Goal: Check status: Check status

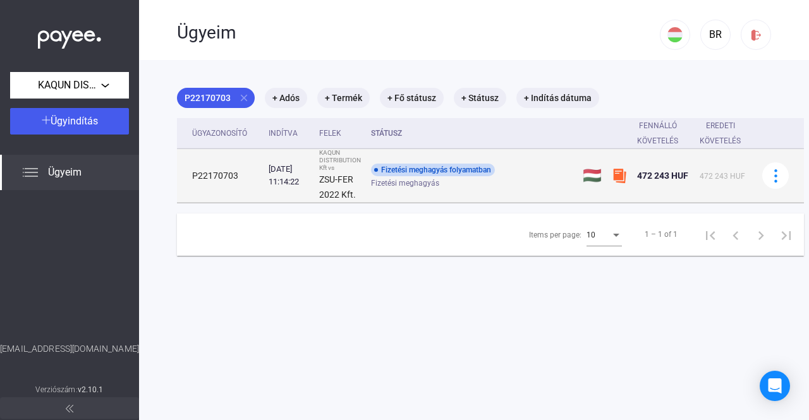
click at [479, 167] on div "Fizetési meghagyás folyamatban" at bounding box center [433, 170] width 124 height 13
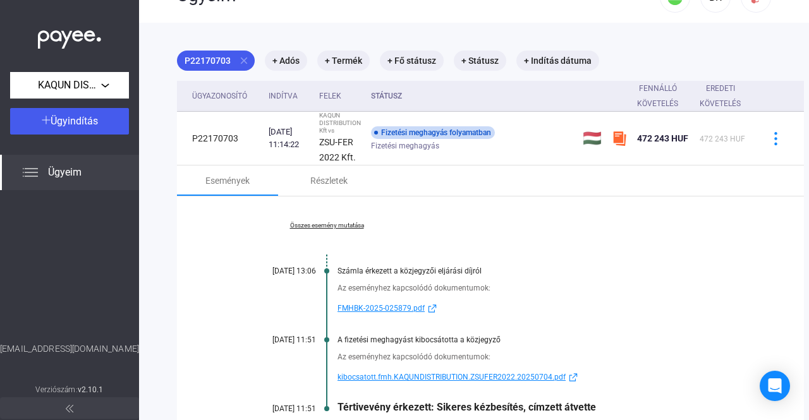
scroll to position [190, 0]
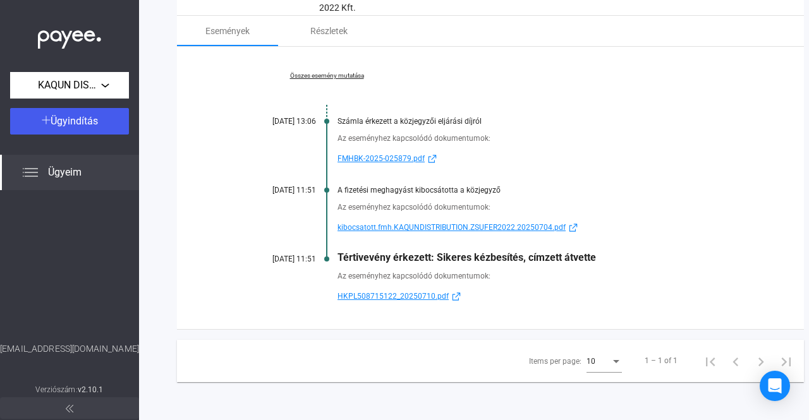
click at [433, 221] on span "kibocsatott.fmh.KAQUNDISTRIBUTION.ZSUFER2022.20250704.pdf" at bounding box center [451, 227] width 228 height 15
drag, startPoint x: 344, startPoint y: 255, endPoint x: 478, endPoint y: 253, distance: 134.0
click at [478, 253] on div "Tértivevény érkezett: Sikeres kézbesítés, címzett átvette" at bounding box center [538, 257] width 403 height 12
drag, startPoint x: 340, startPoint y: 253, endPoint x: 601, endPoint y: 256, distance: 261.6
click at [601, 256] on div "Tértivevény érkezett: Sikeres kézbesítés, címzett átvette" at bounding box center [538, 257] width 403 height 12
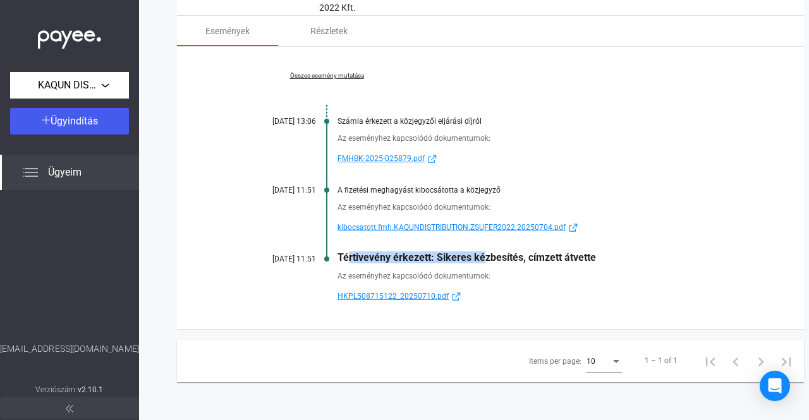
copy div "Tértivevény érkezett: Sikeres kézbesítés, címzett átvette"
click at [433, 291] on span "HKPL508715122_20250710.pdf" at bounding box center [392, 296] width 111 height 15
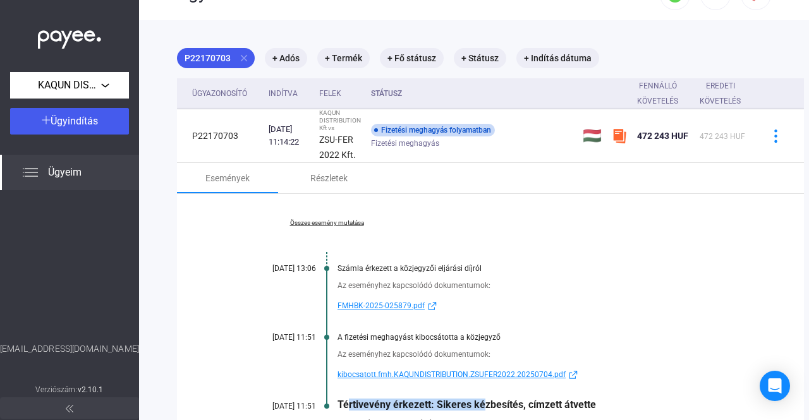
scroll to position [0, 0]
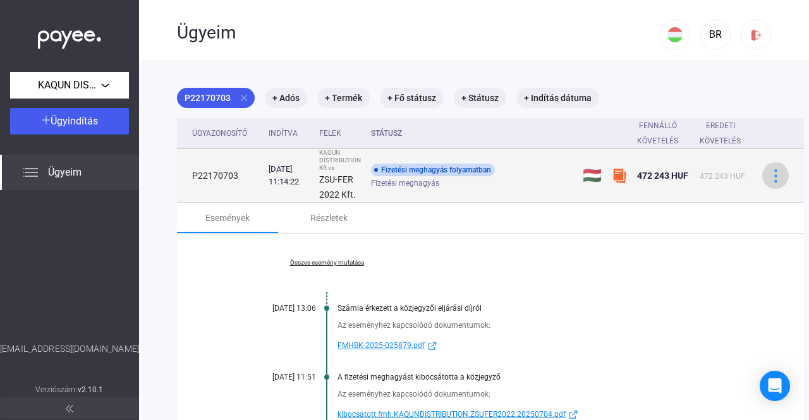
click at [773, 174] on img at bounding box center [775, 175] width 13 height 13
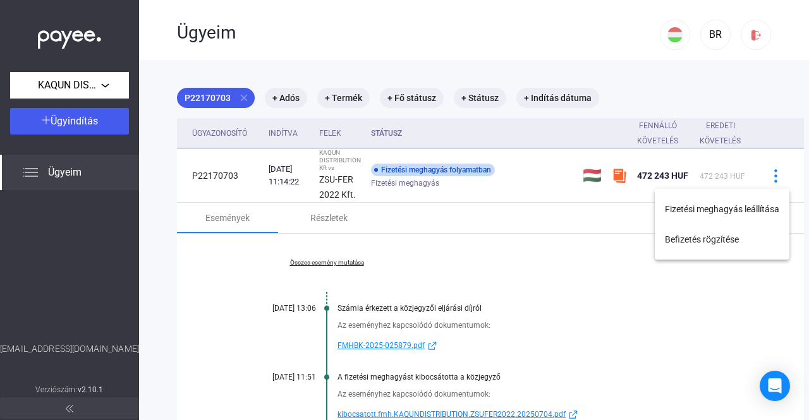
click at [651, 331] on div at bounding box center [404, 210] width 809 height 420
